Goal: Information Seeking & Learning: Learn about a topic

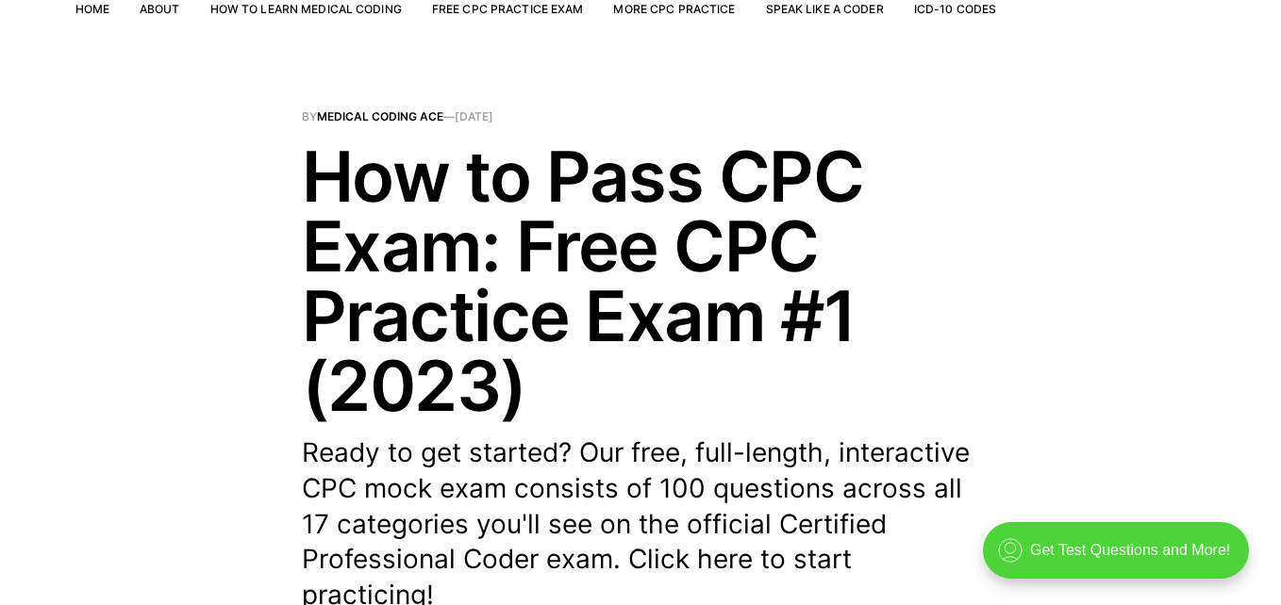
scroll to position [136, 0]
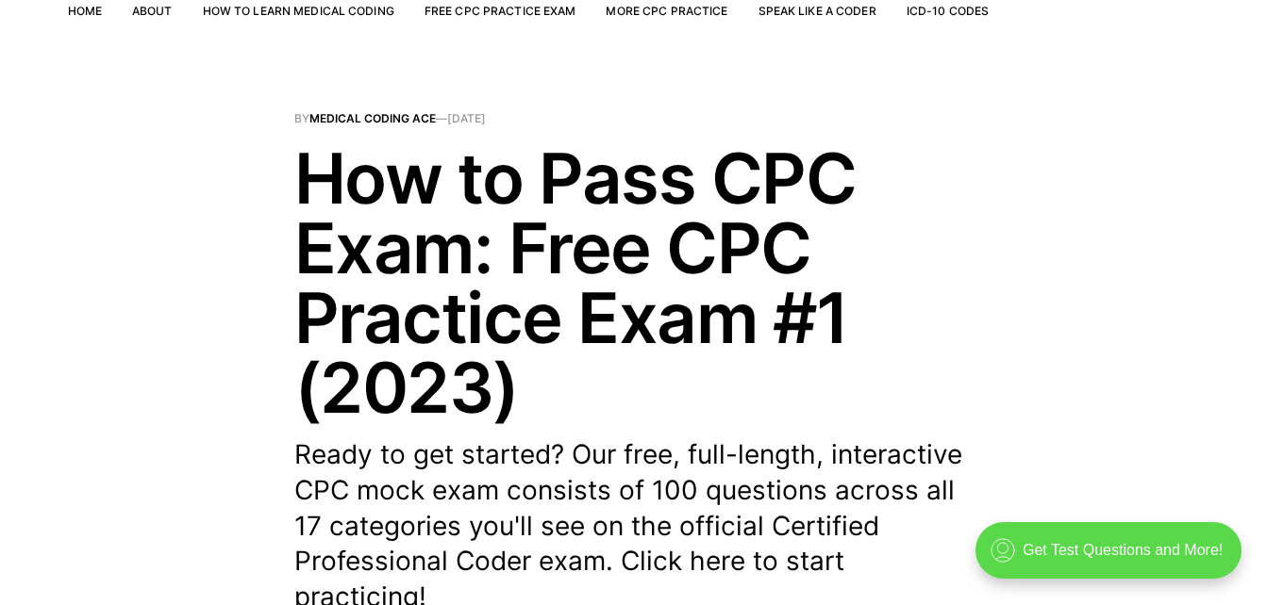
click at [1145, 561] on div ".cls-1{fill:none;stroke:currentColor;stroke-linecap:round;stroke-linejoin:round…" at bounding box center [1108, 550] width 266 height 57
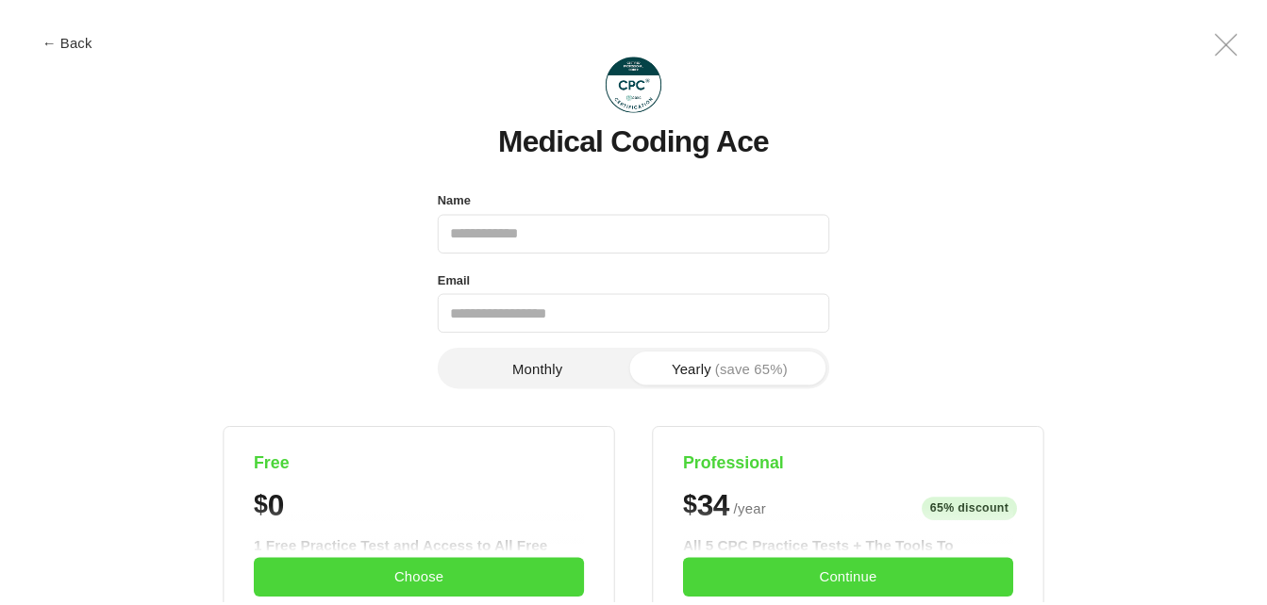
scroll to position [0, 0]
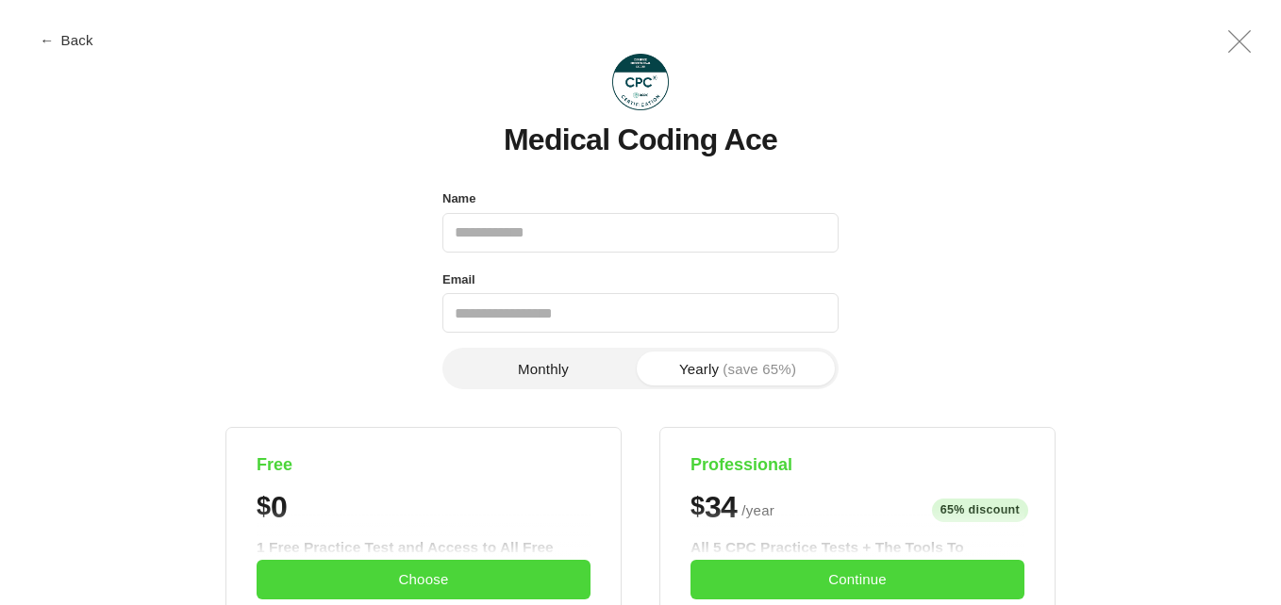
click at [69, 39] on button "← Back" at bounding box center [67, 40] width 75 height 14
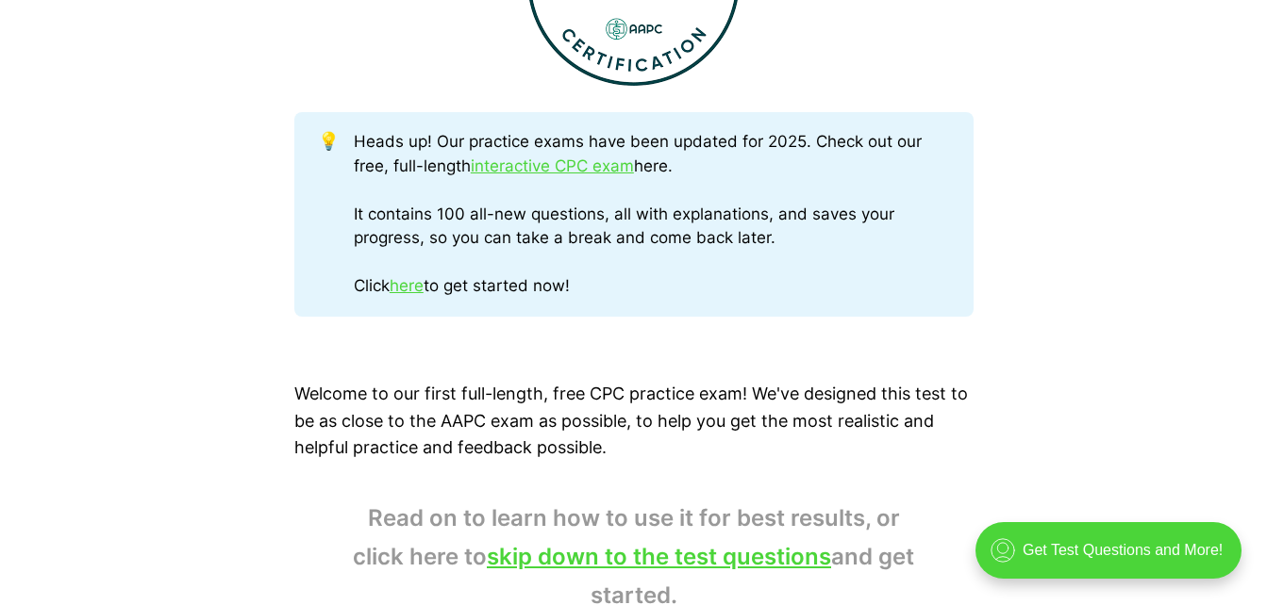
scroll to position [953, 0]
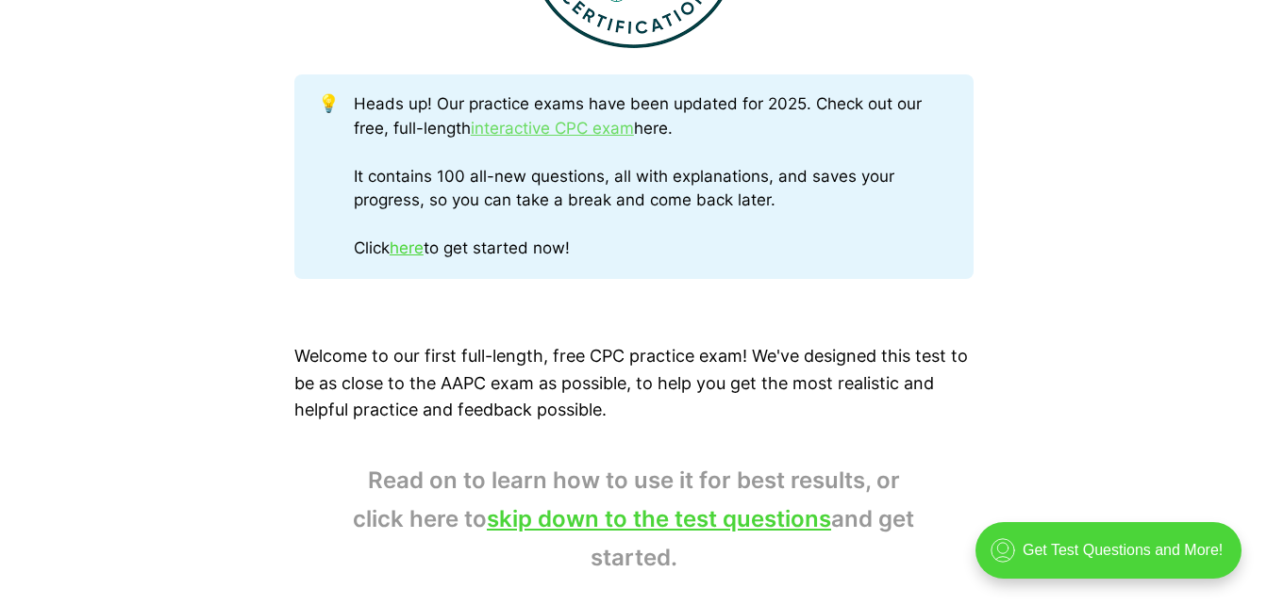
click at [563, 131] on link "interactive CPC exam" at bounding box center [552, 128] width 163 height 19
